Goal: Find specific page/section: Find specific page/section

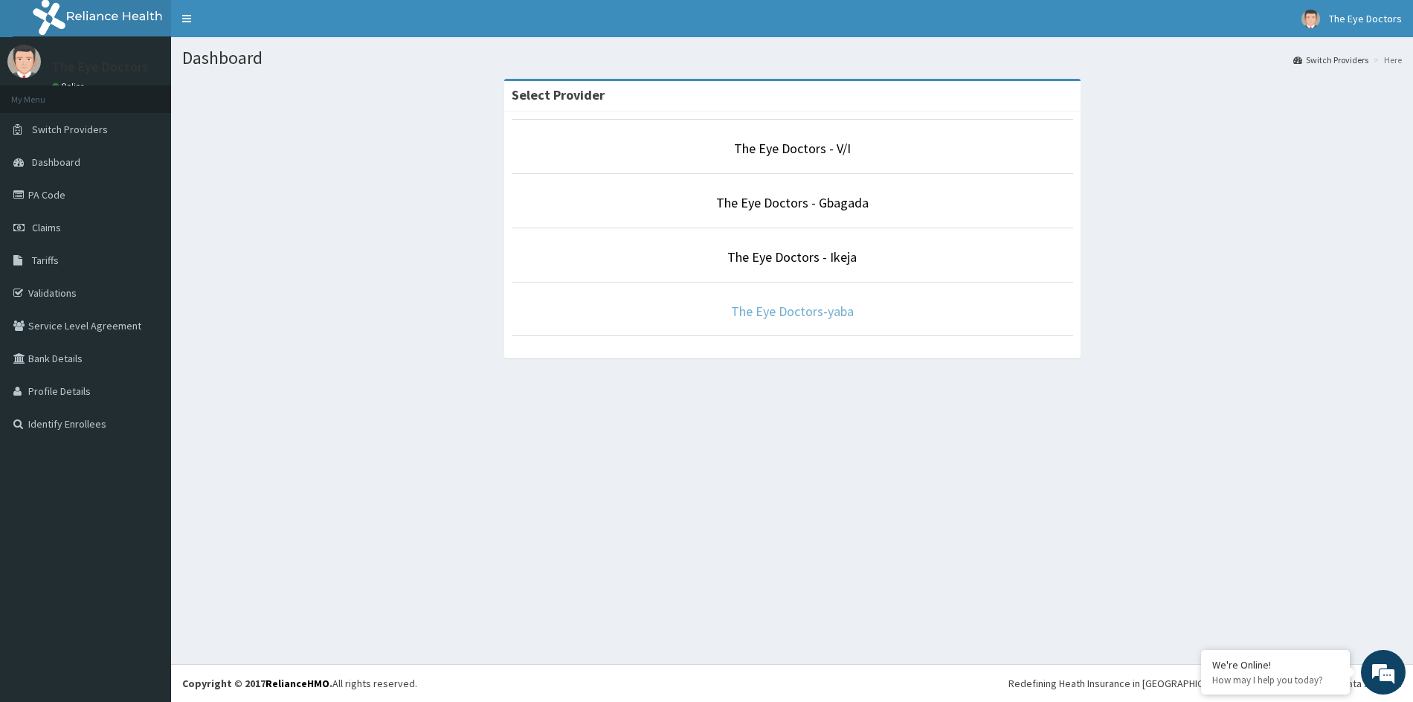
click at [840, 307] on link "The Eye Doctors-yaba" at bounding box center [792, 311] width 123 height 17
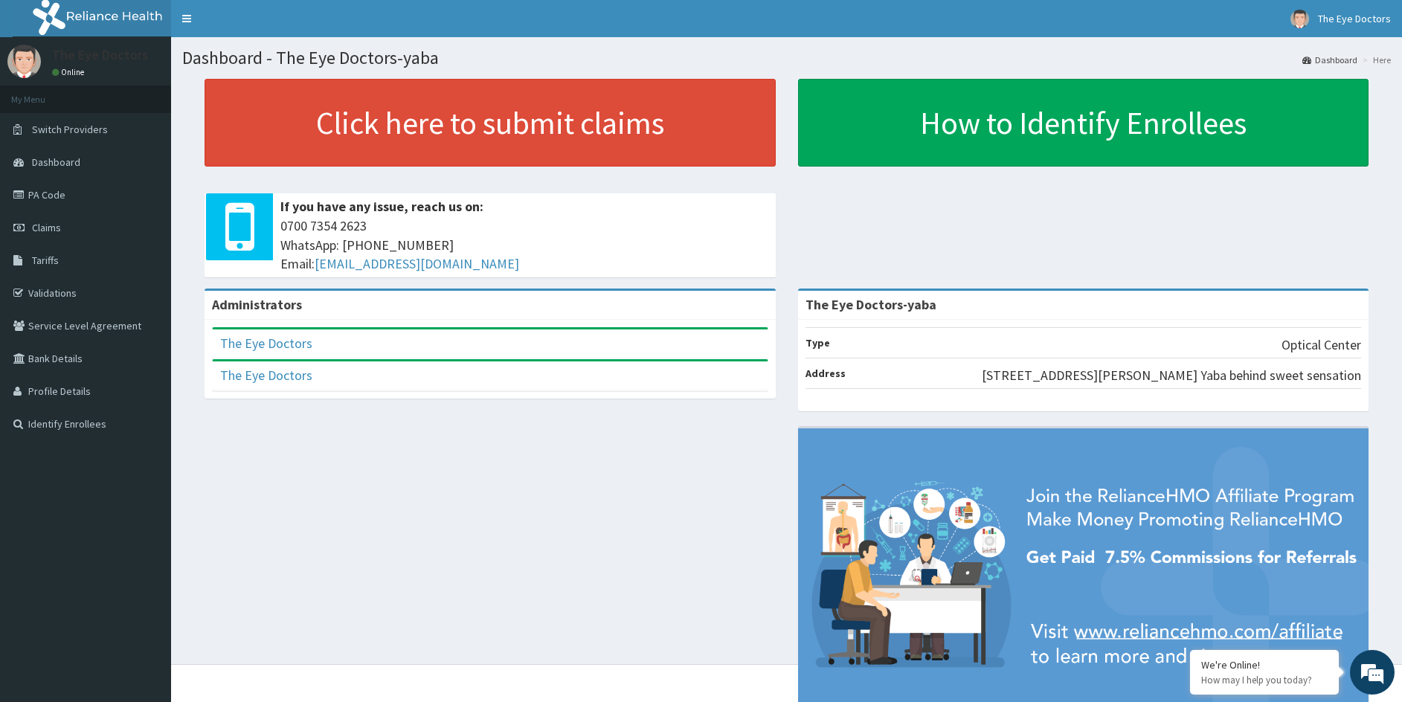
click at [34, 194] on link "PA Code" at bounding box center [85, 195] width 171 height 33
